Goal: Find specific page/section: Find specific page/section

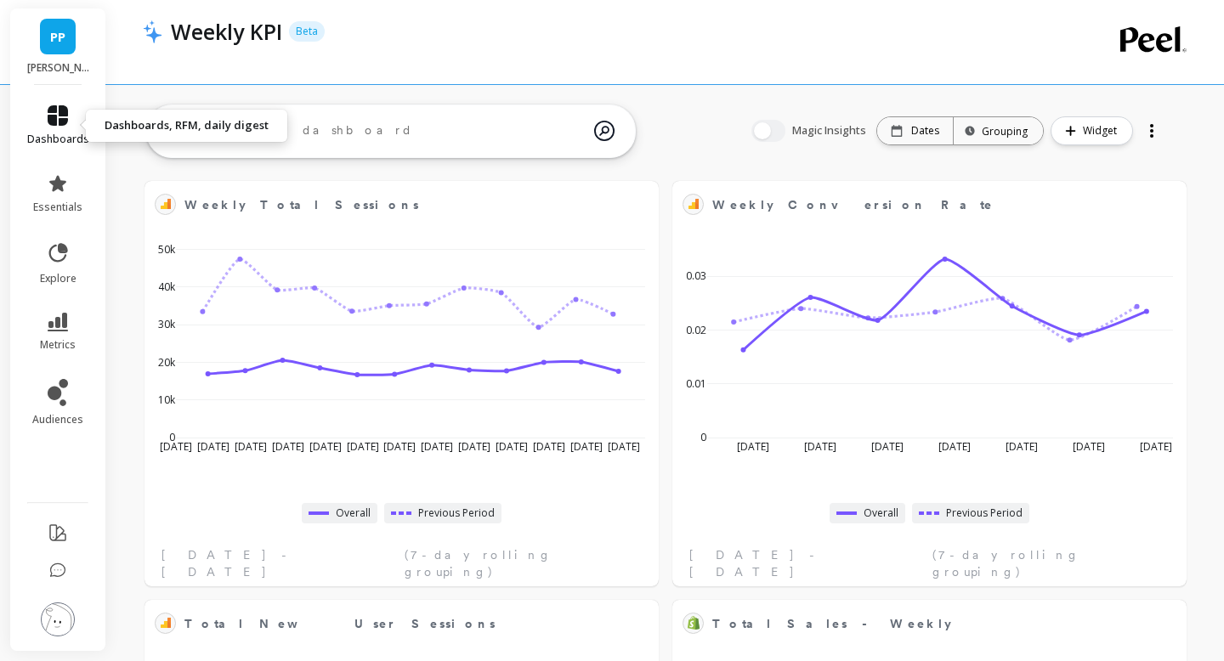
click at [59, 126] on link "dashboards" at bounding box center [58, 125] width 62 height 41
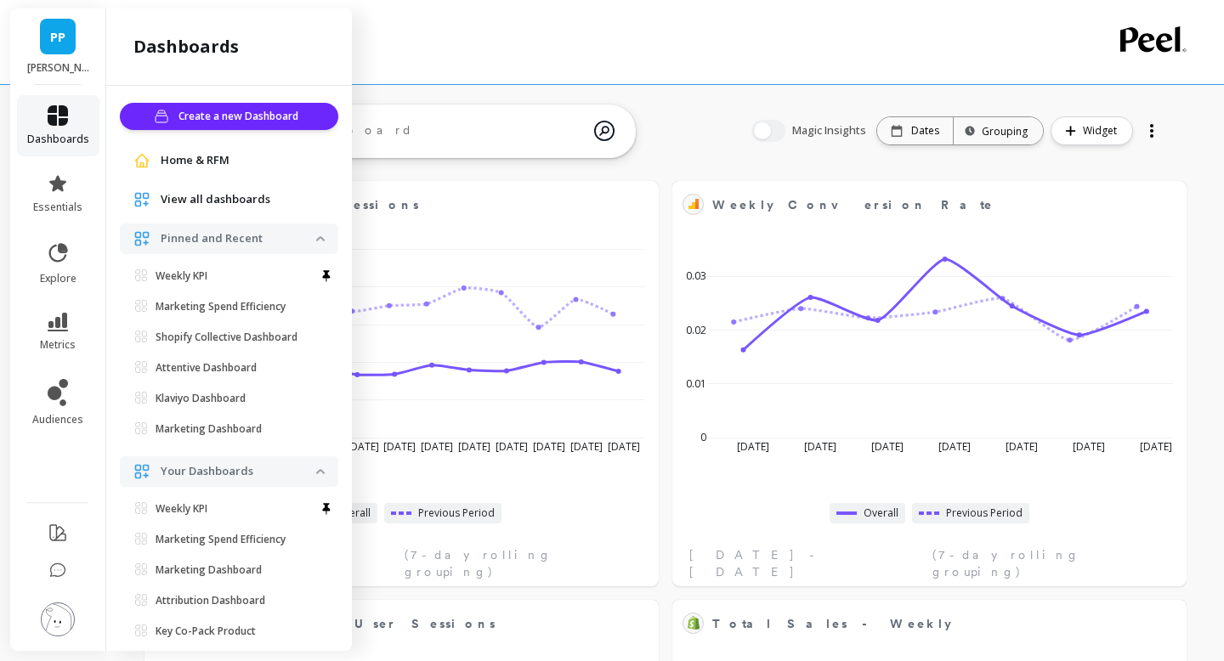
scroll to position [37, 0]
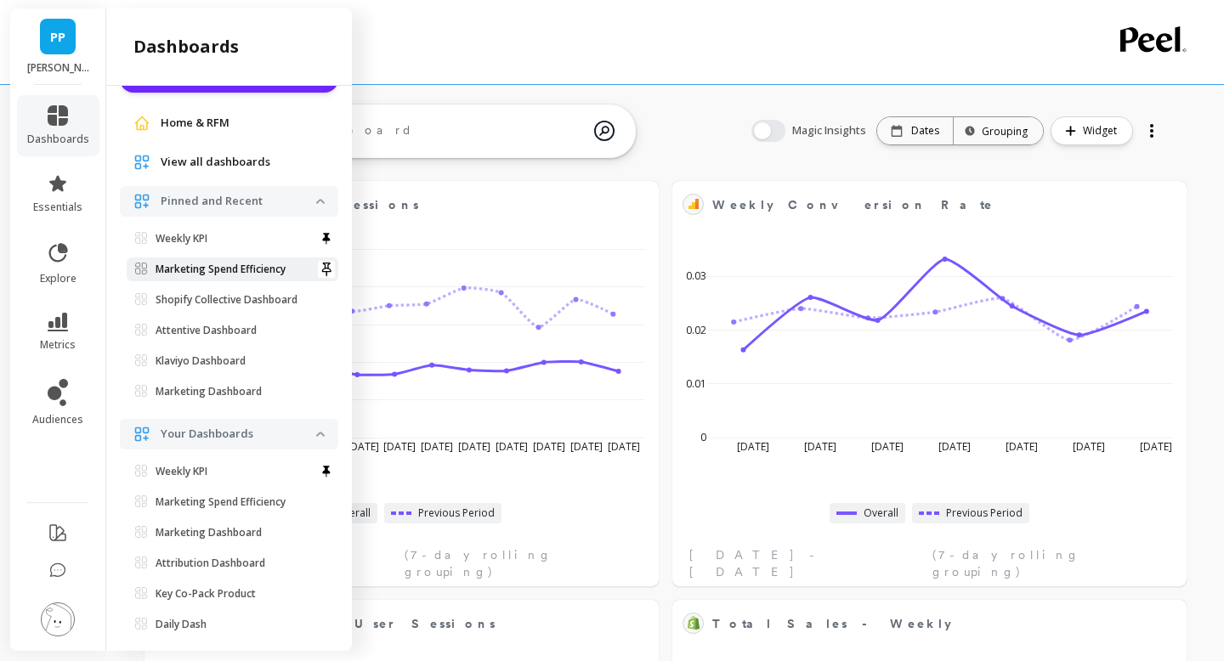
click at [215, 272] on p "Marketing Spend Efficiency" at bounding box center [221, 270] width 130 height 14
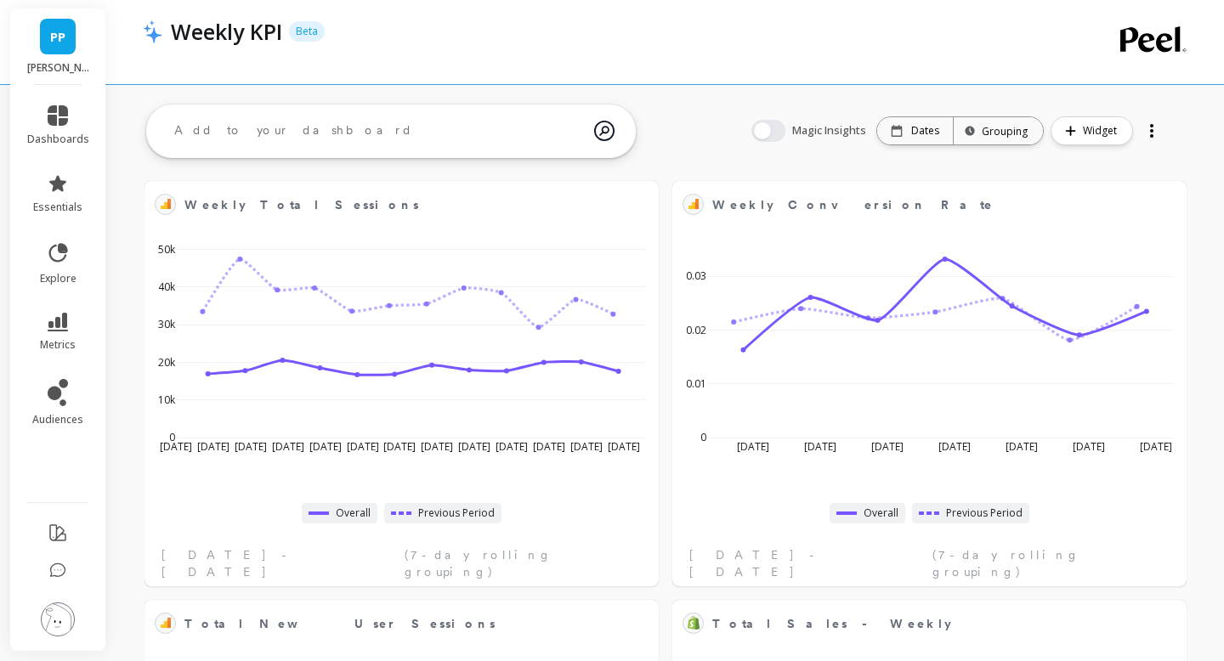
scroll to position [0, 0]
